Goal: Information Seeking & Learning: Learn about a topic

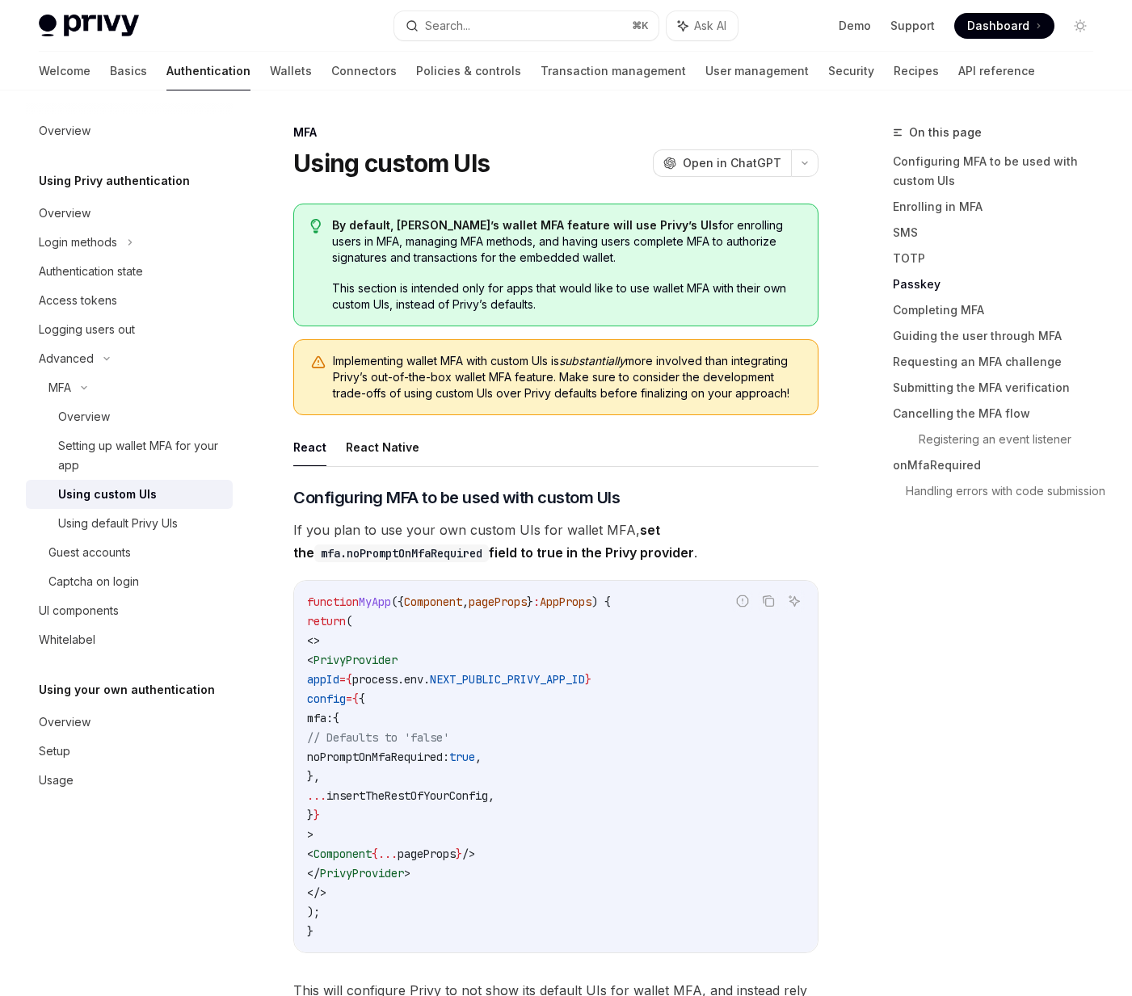
scroll to position [3421, 0]
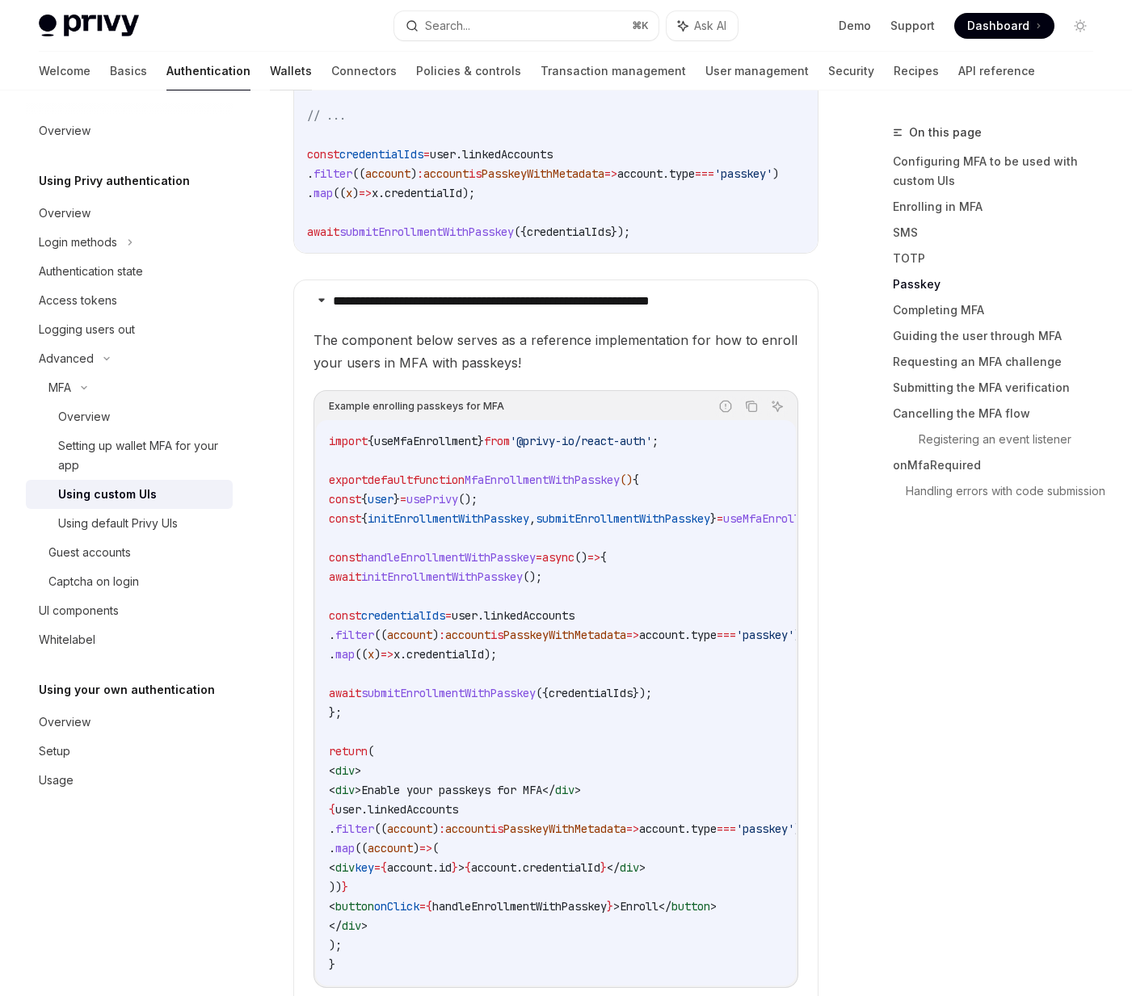
click at [270, 82] on link "Wallets" at bounding box center [291, 71] width 42 height 39
type textarea "*"
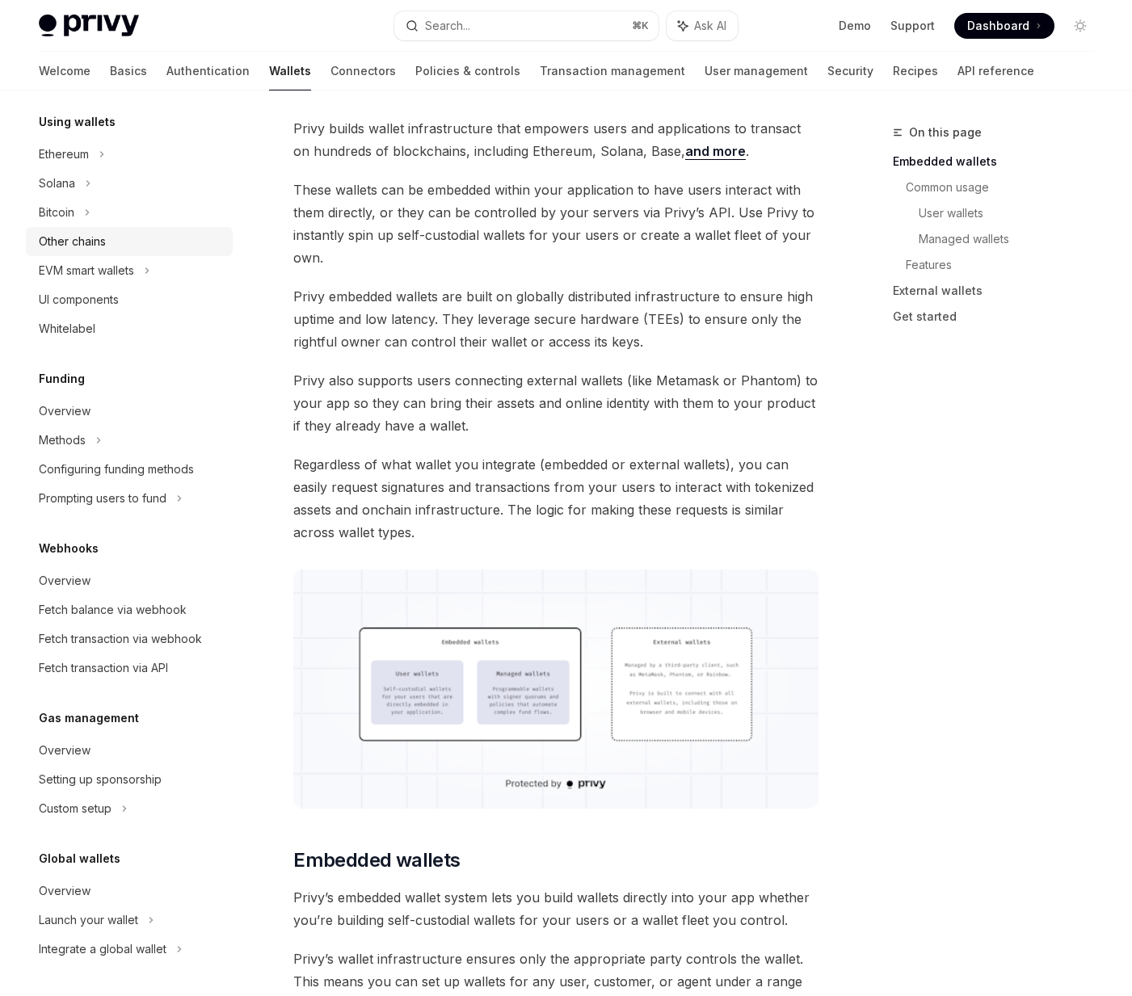
scroll to position [95, 0]
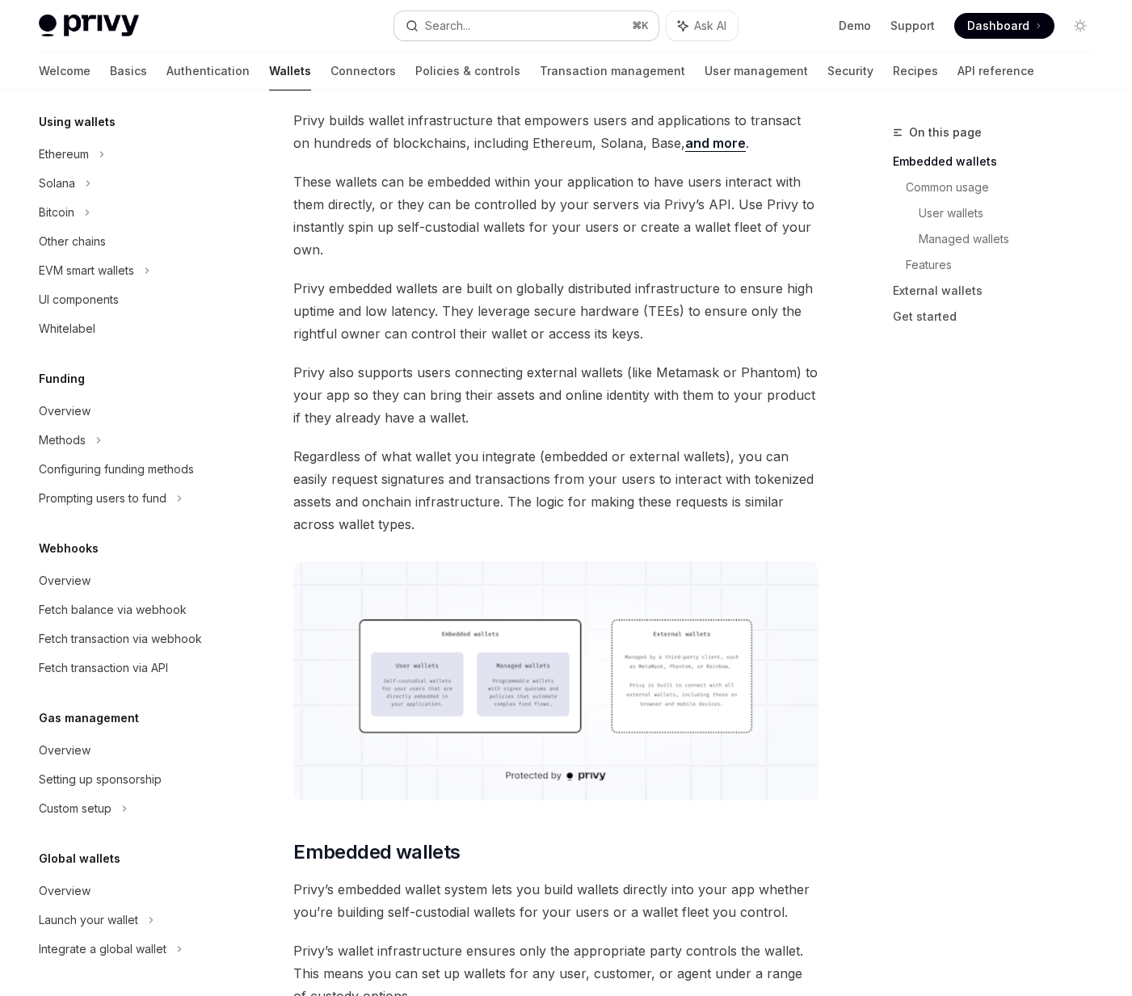
click at [469, 16] on div "Search..." at bounding box center [447, 25] width 45 height 19
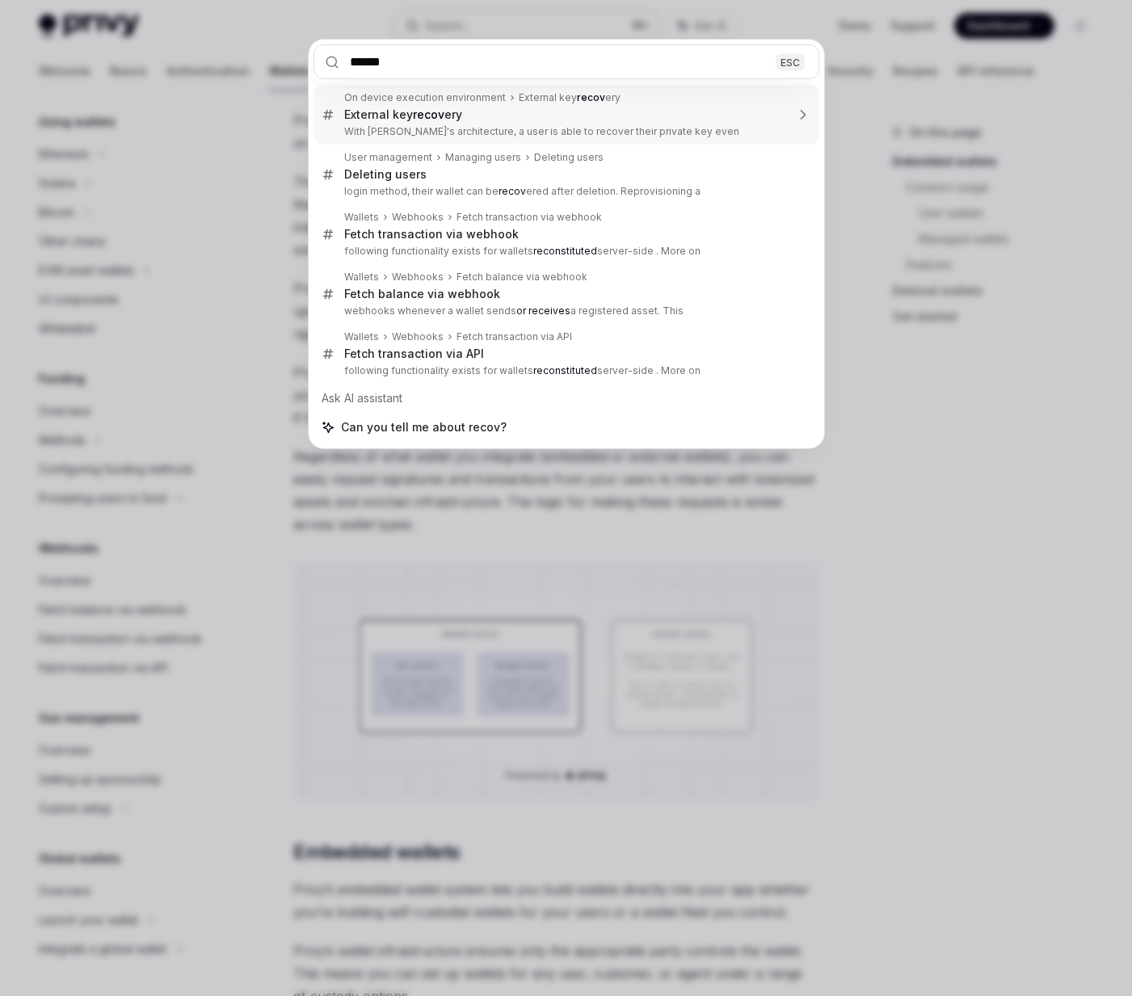
type input "*******"
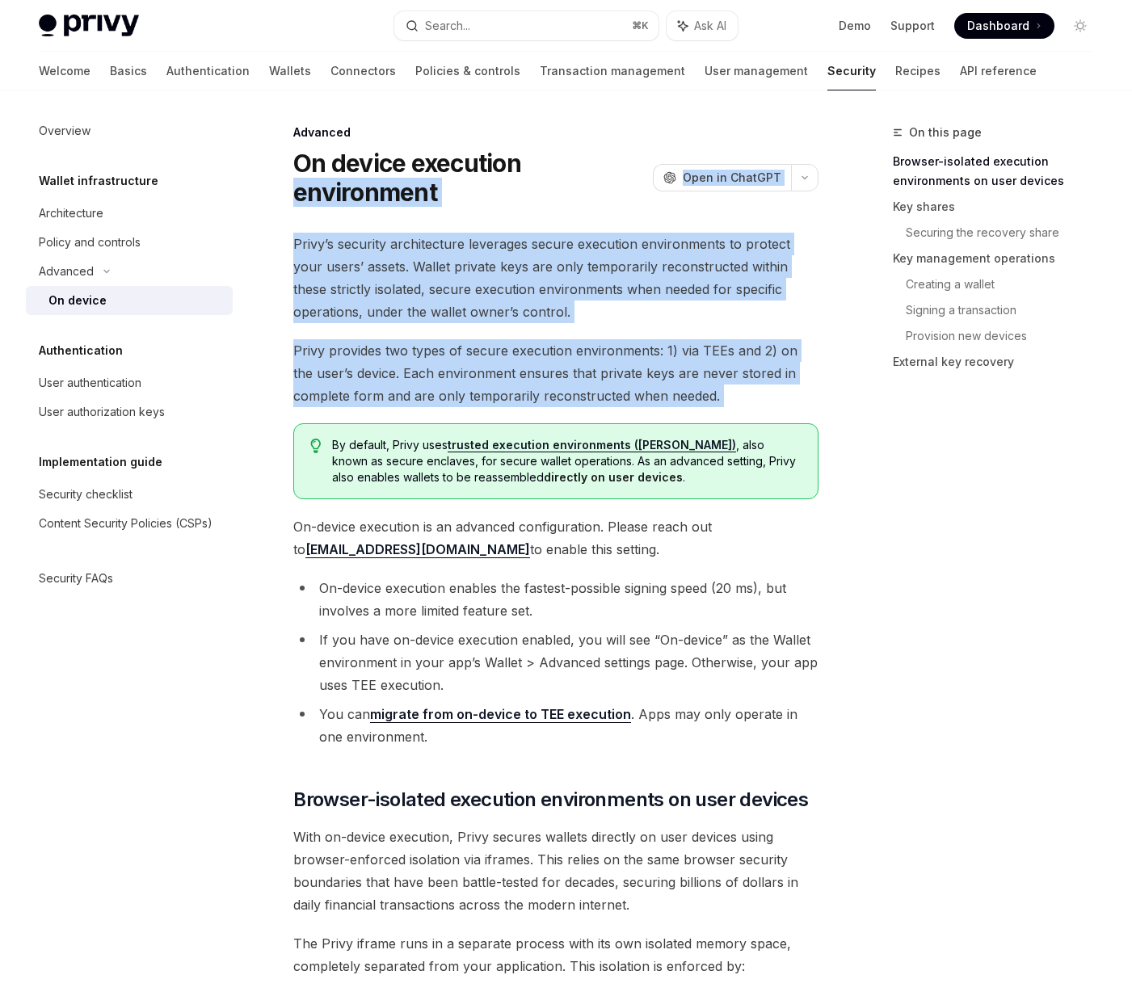
drag, startPoint x: 261, startPoint y: 189, endPoint x: 703, endPoint y: 414, distance: 496.1
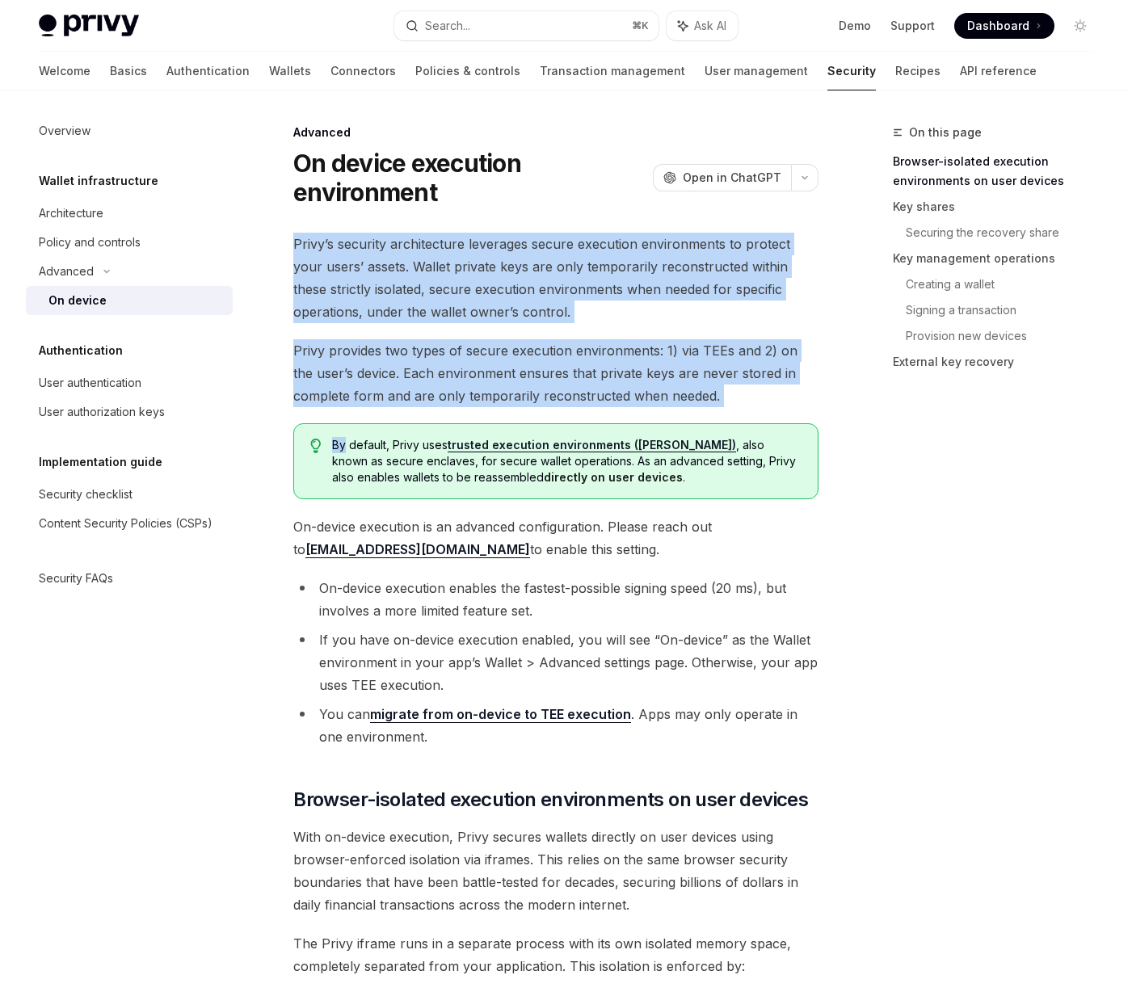
drag, startPoint x: 741, startPoint y: 412, endPoint x: 427, endPoint y: 216, distance: 369.9
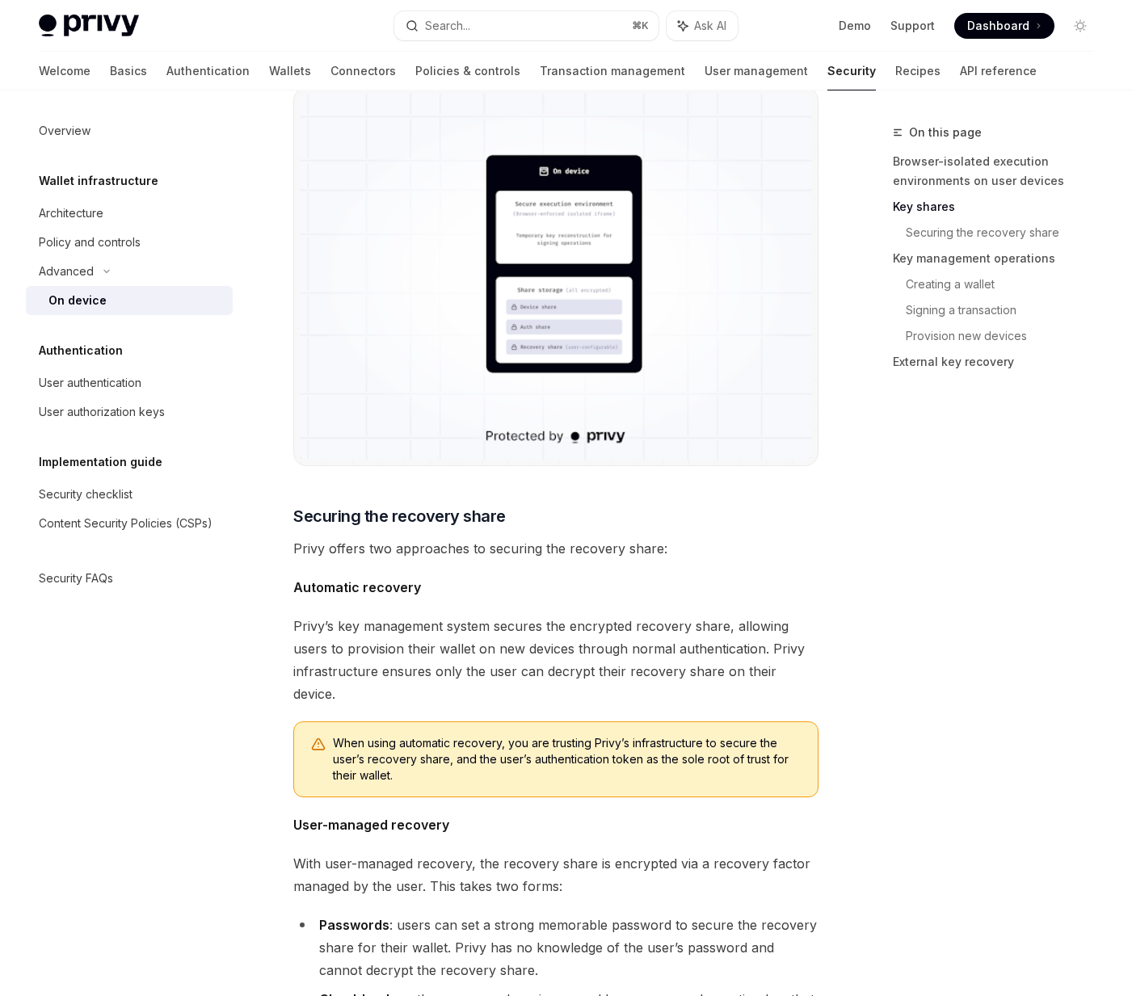
scroll to position [1681, 0]
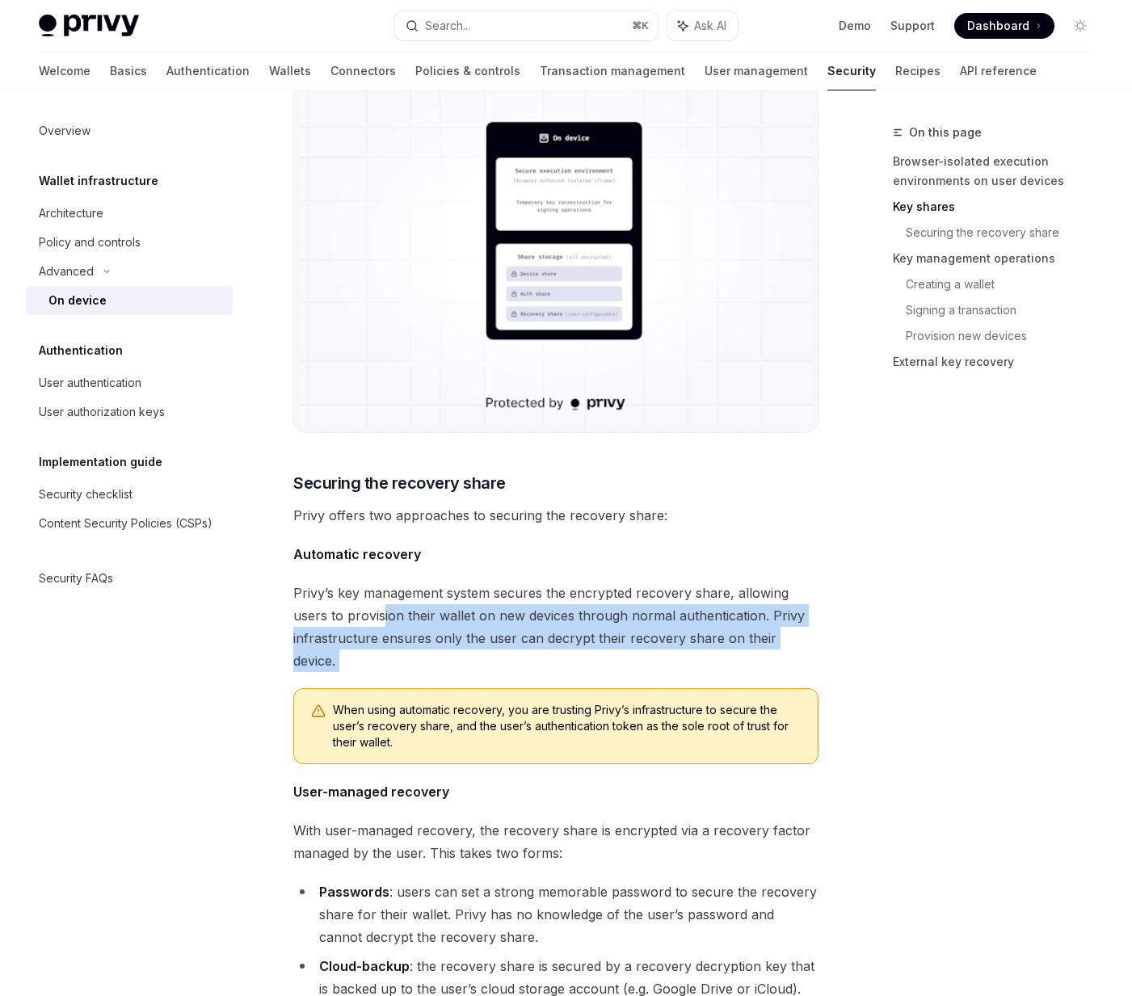
drag, startPoint x: 384, startPoint y: 588, endPoint x: 480, endPoint y: 641, distance: 109.6
click at [480, 641] on div "Privy’s security architecture leverages secure execution environments to protec…" at bounding box center [555, 970] width 525 height 4838
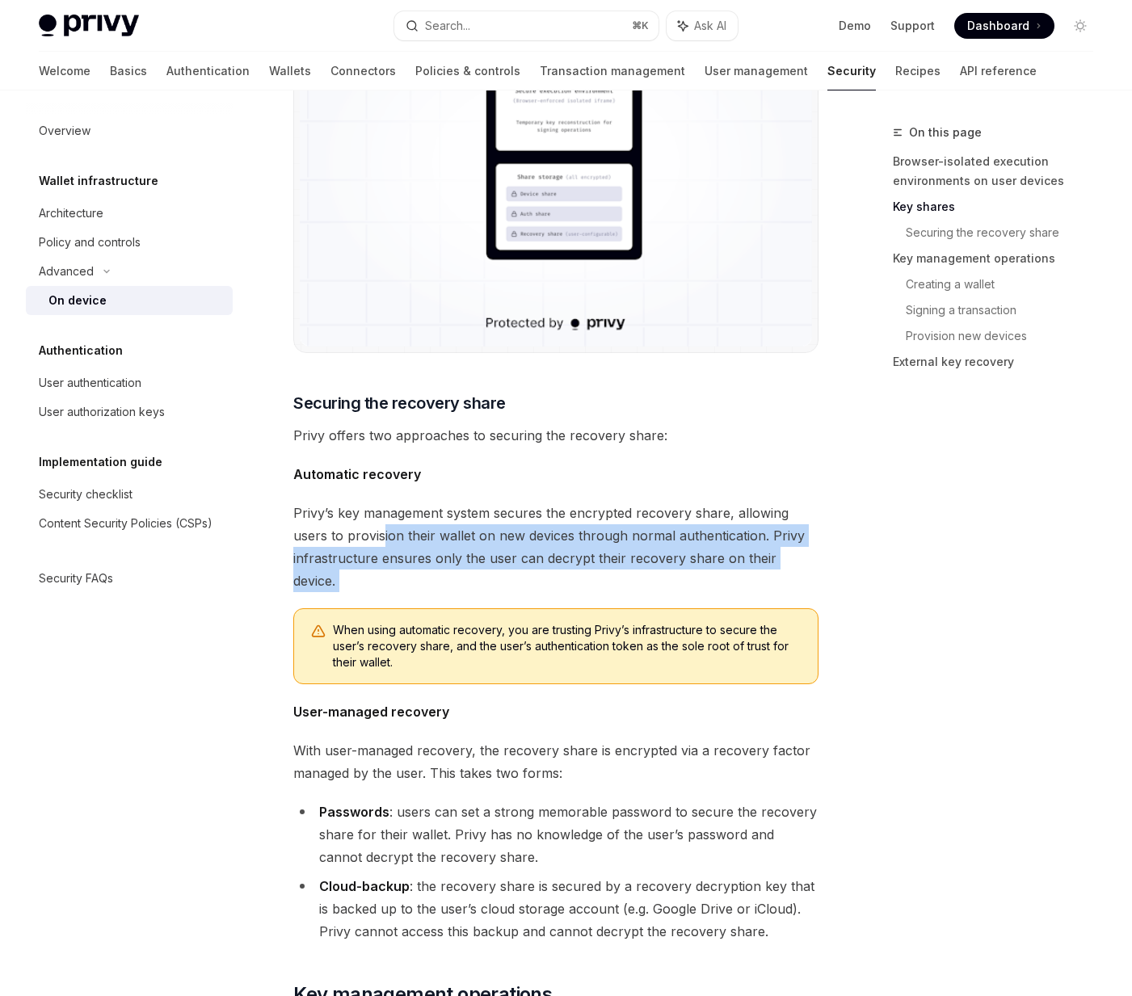
scroll to position [1763, 0]
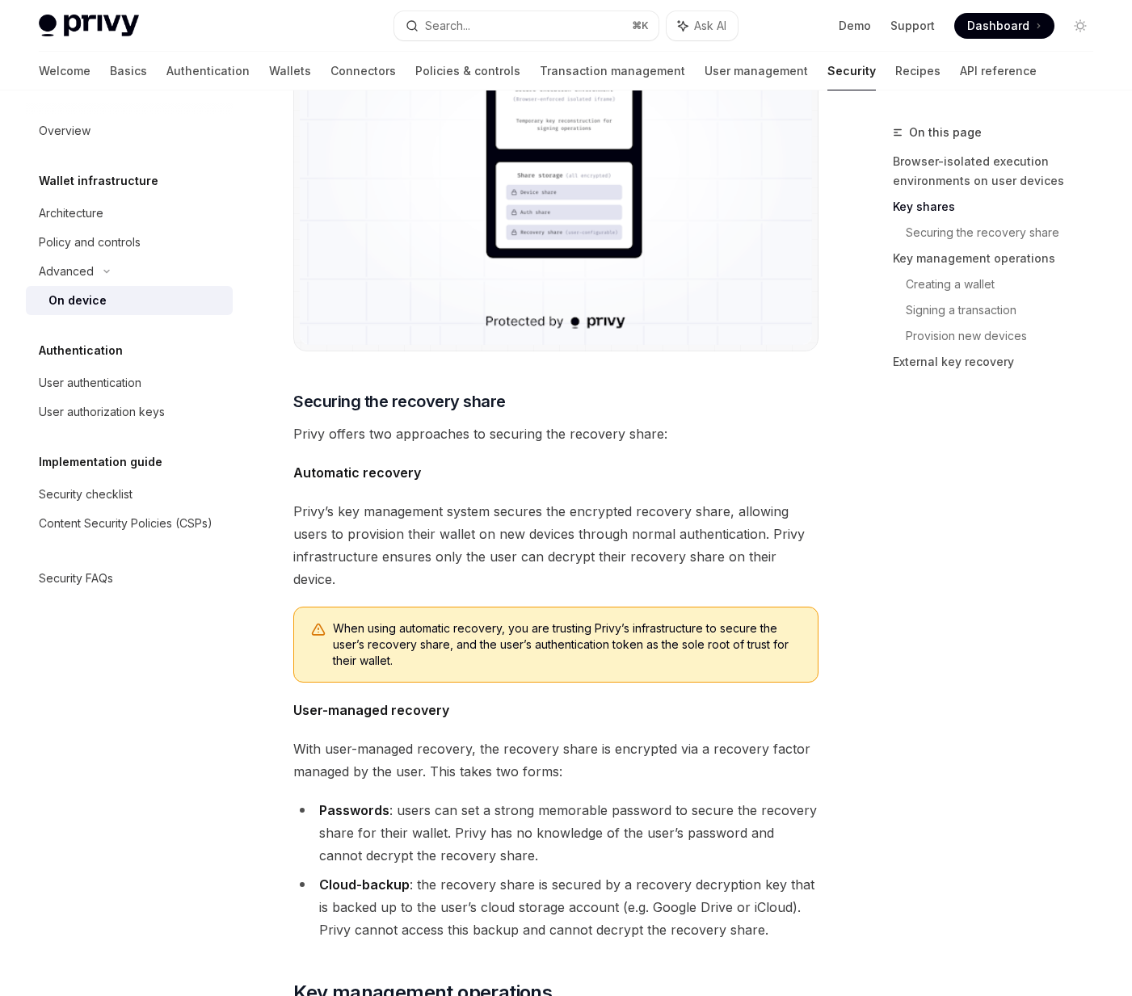
click at [411, 873] on li "Cloud-backup : the recovery share is secured by a recovery decryption key that …" at bounding box center [555, 907] width 525 height 68
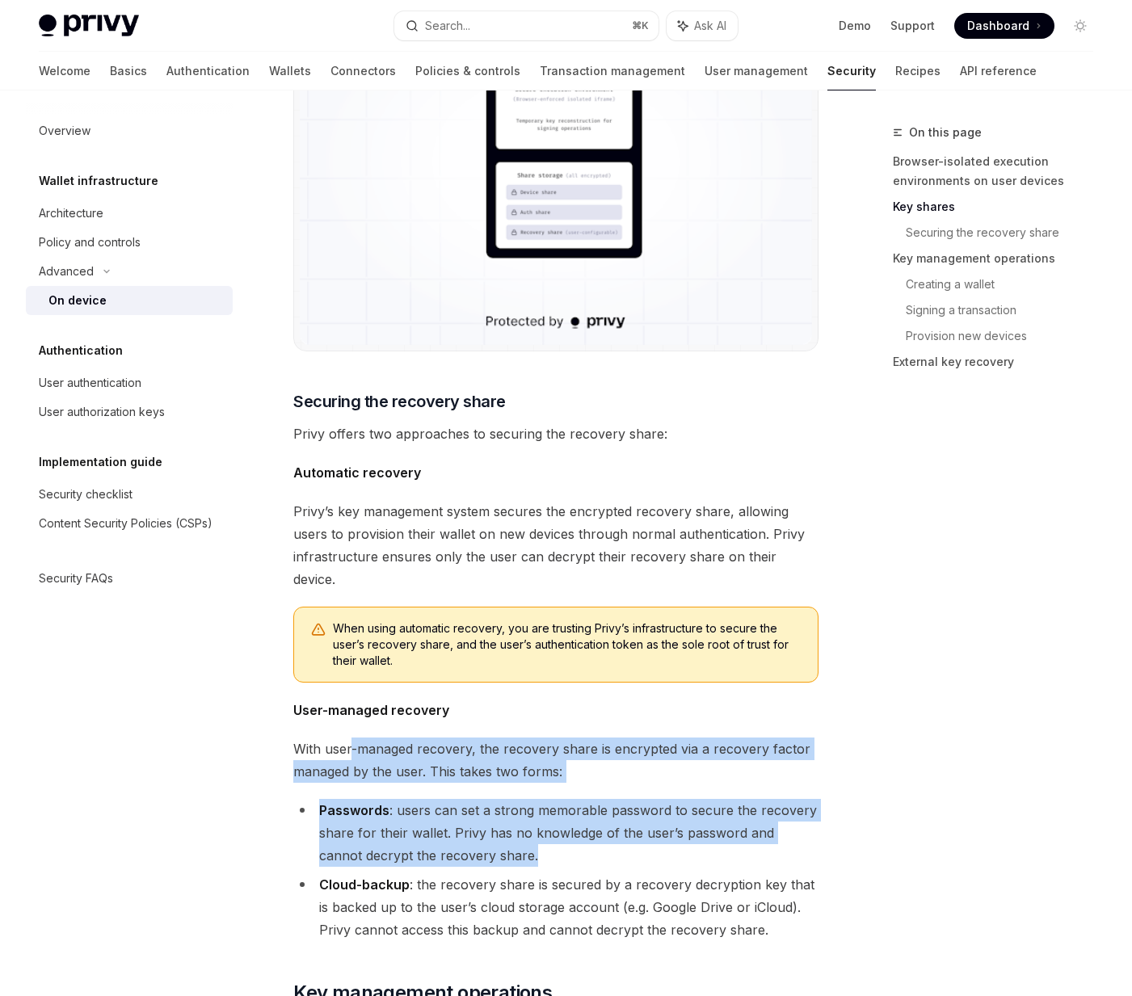
drag, startPoint x: 351, startPoint y: 704, endPoint x: 602, endPoint y: 812, distance: 272.9
click at [602, 812] on div "Privy’s security architecture leverages secure execution environments to protec…" at bounding box center [555, 889] width 525 height 4838
click at [602, 812] on li "Passwords : users can set a strong memorable password to secure the recovery sh…" at bounding box center [555, 833] width 525 height 68
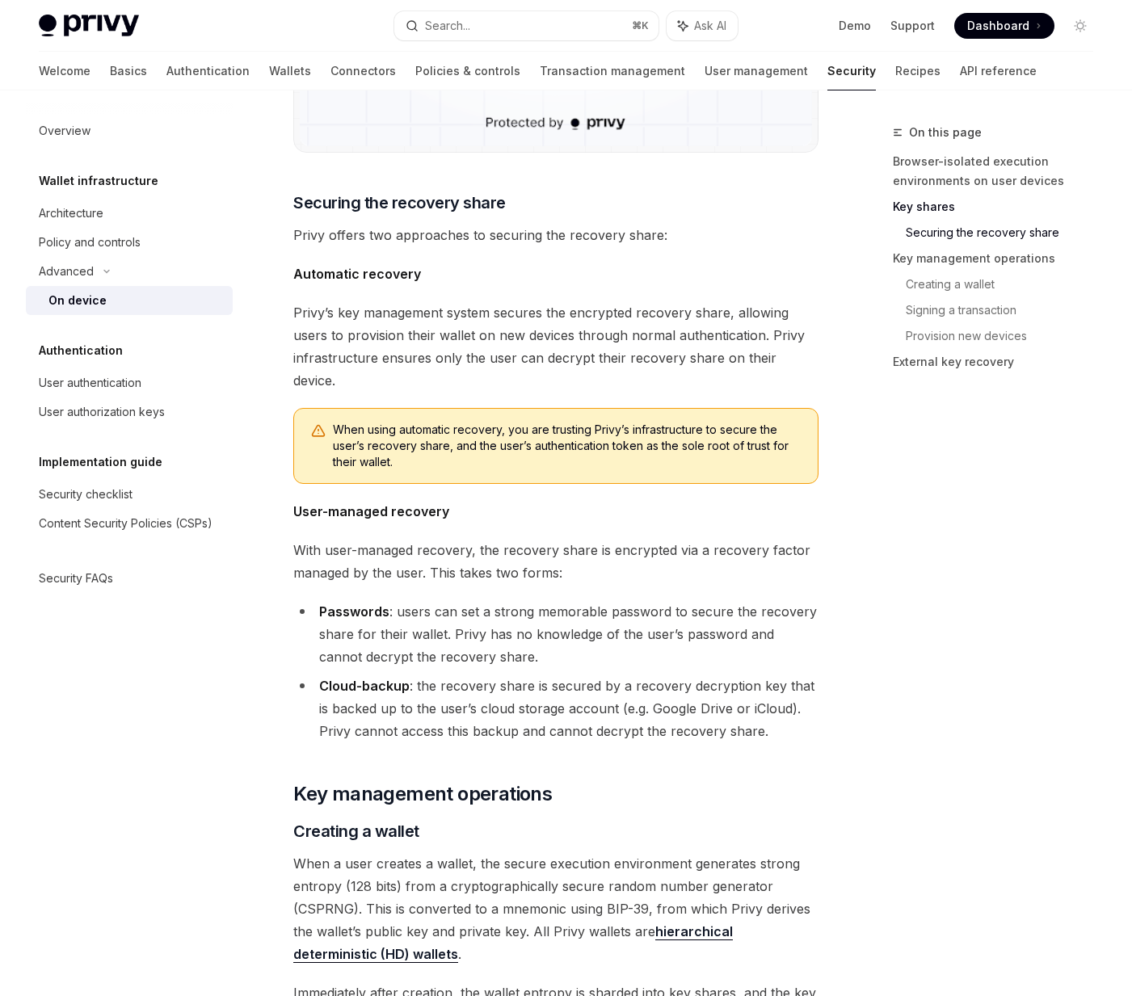
scroll to position [1865, 0]
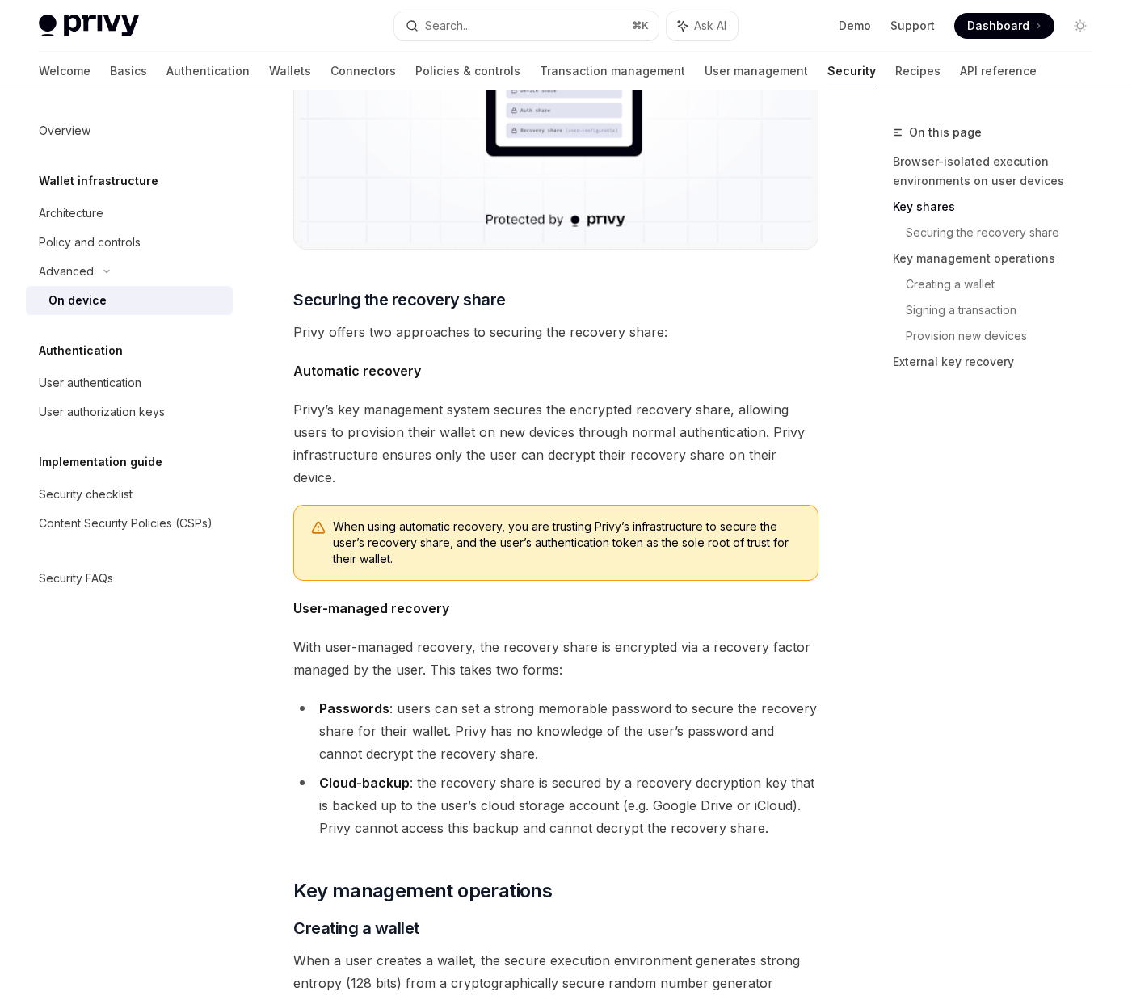
drag, startPoint x: 433, startPoint y: 603, endPoint x: 583, endPoint y: 783, distance: 234.6
click at [583, 783] on div "Privy’s security architecture leverages secure execution environments to protec…" at bounding box center [555, 787] width 525 height 4838
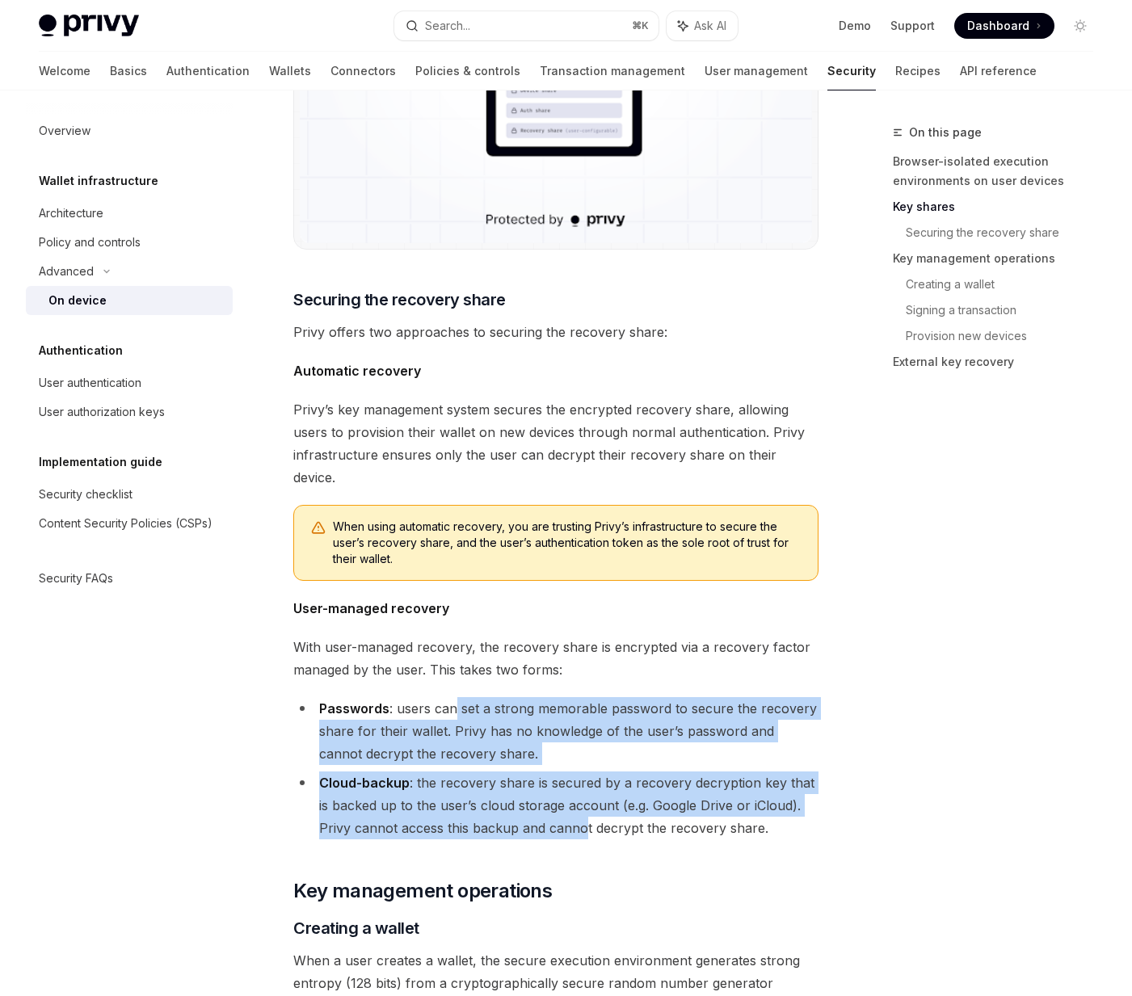
drag, startPoint x: 583, startPoint y: 783, endPoint x: 454, endPoint y: 667, distance: 173.9
click at [454, 697] on ul "Passwords : users can set a strong memorable password to secure the recovery sh…" at bounding box center [555, 768] width 525 height 142
click at [454, 697] on li "Passwords : users can set a strong memorable password to secure the recovery sh…" at bounding box center [555, 731] width 525 height 68
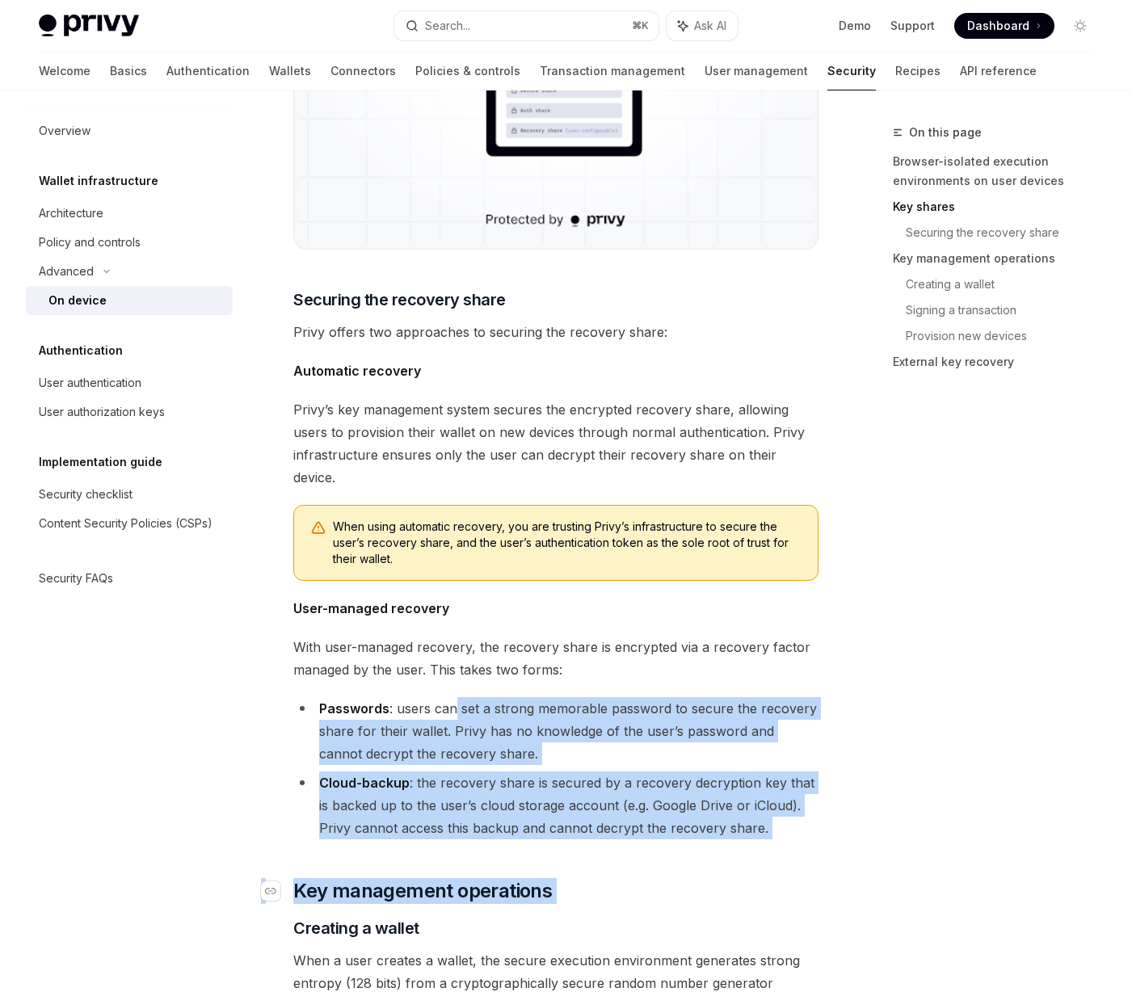
drag, startPoint x: 454, startPoint y: 667, endPoint x: 714, endPoint y: 844, distance: 315.1
click at [714, 844] on div "Privy’s security architecture leverages secure execution environments to protec…" at bounding box center [555, 787] width 525 height 4838
click at [269, 70] on link "Wallets" at bounding box center [290, 71] width 42 height 39
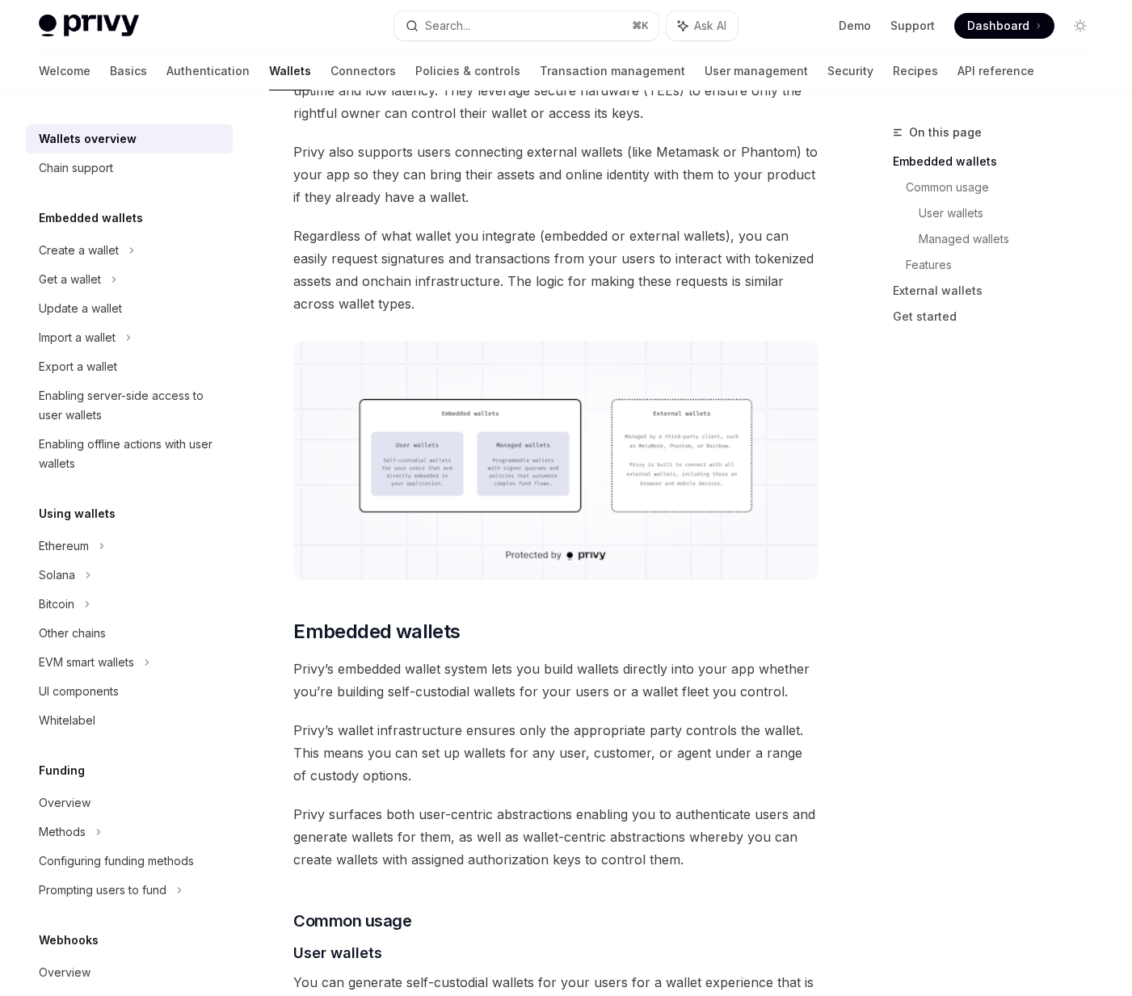
scroll to position [325, 0]
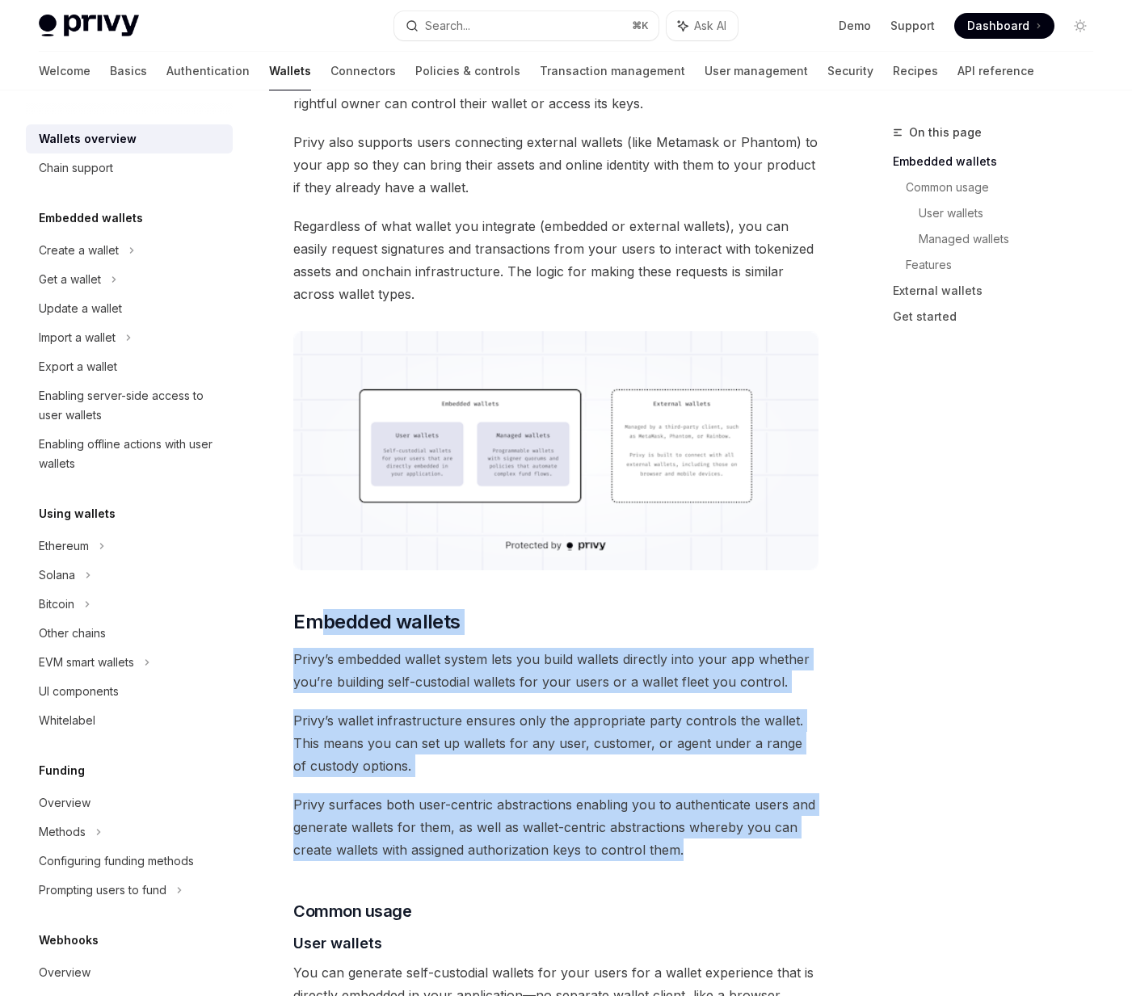
drag, startPoint x: 321, startPoint y: 634, endPoint x: 705, endPoint y: 852, distance: 441.4
click at [362, 810] on span "Privy surfaces both user-centric abstractions enabling you to authenticate user…" at bounding box center [555, 827] width 525 height 68
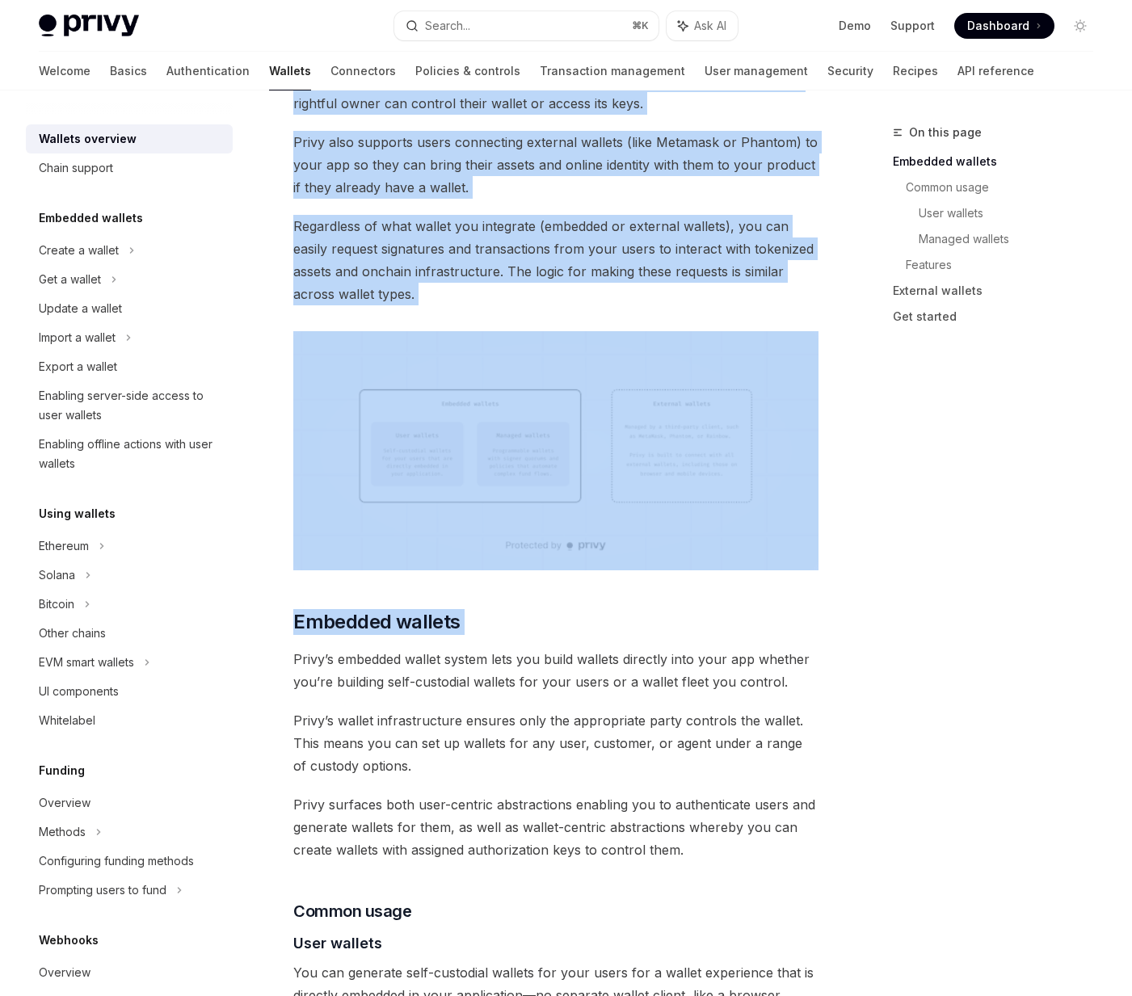
drag, startPoint x: 295, startPoint y: 662, endPoint x: 856, endPoint y: 682, distance: 561.1
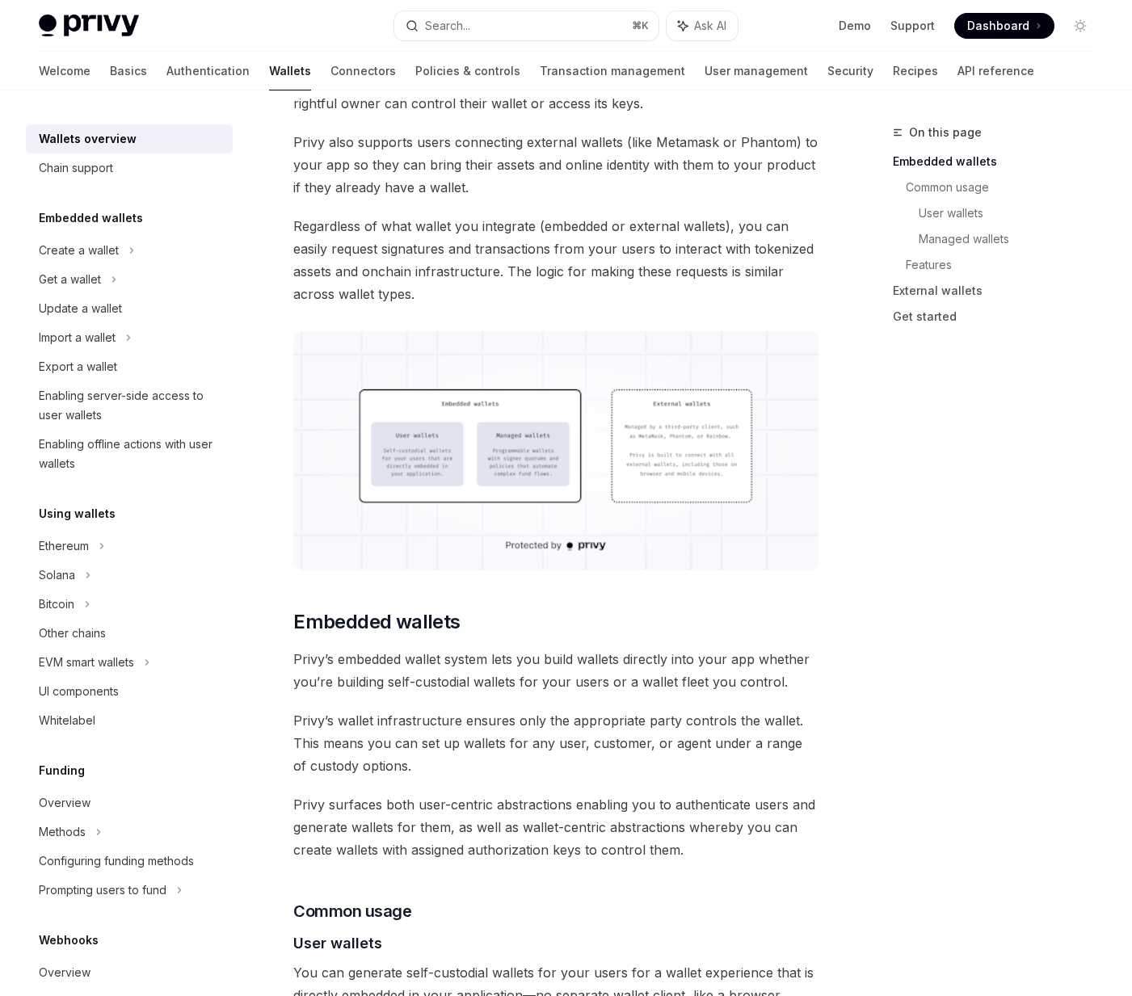
type textarea "*"
